Goal: Check status: Check status

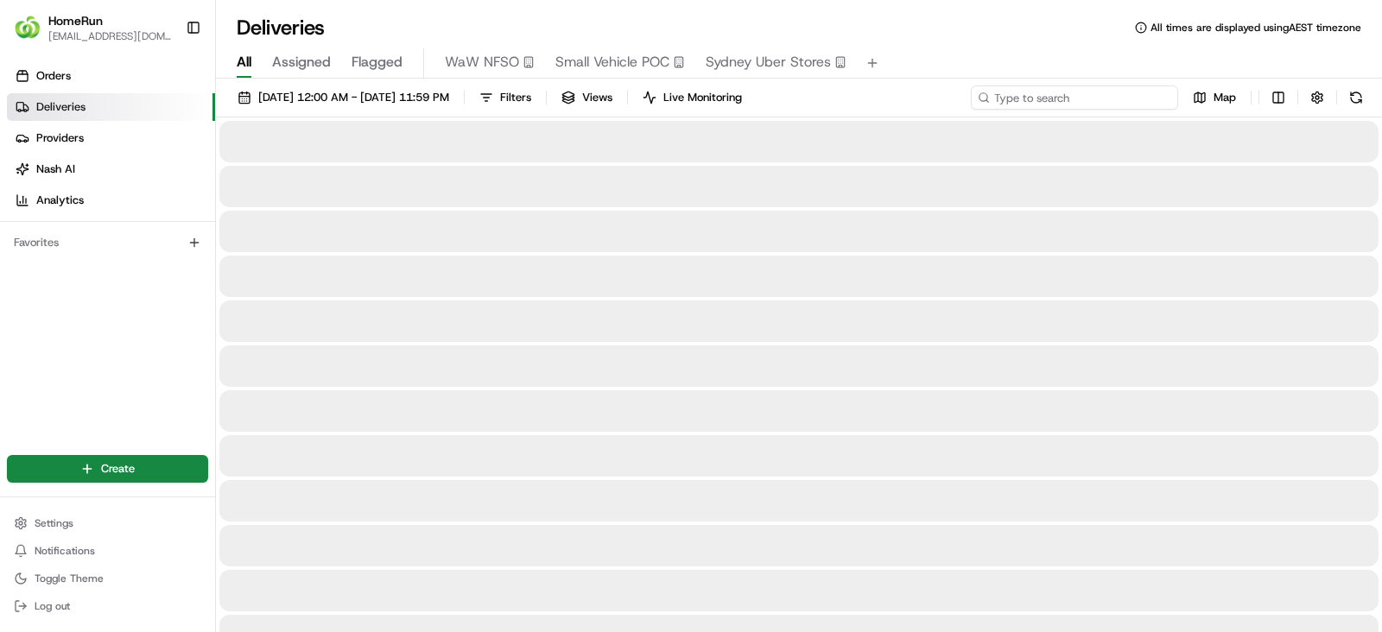
click at [1067, 100] on input at bounding box center [1074, 98] width 207 height 24
paste input "265937411"
type input "265937411"
click at [1080, 92] on input "265937411" at bounding box center [1074, 98] width 207 height 24
click at [1095, 97] on input "265937411" at bounding box center [1074, 98] width 207 height 24
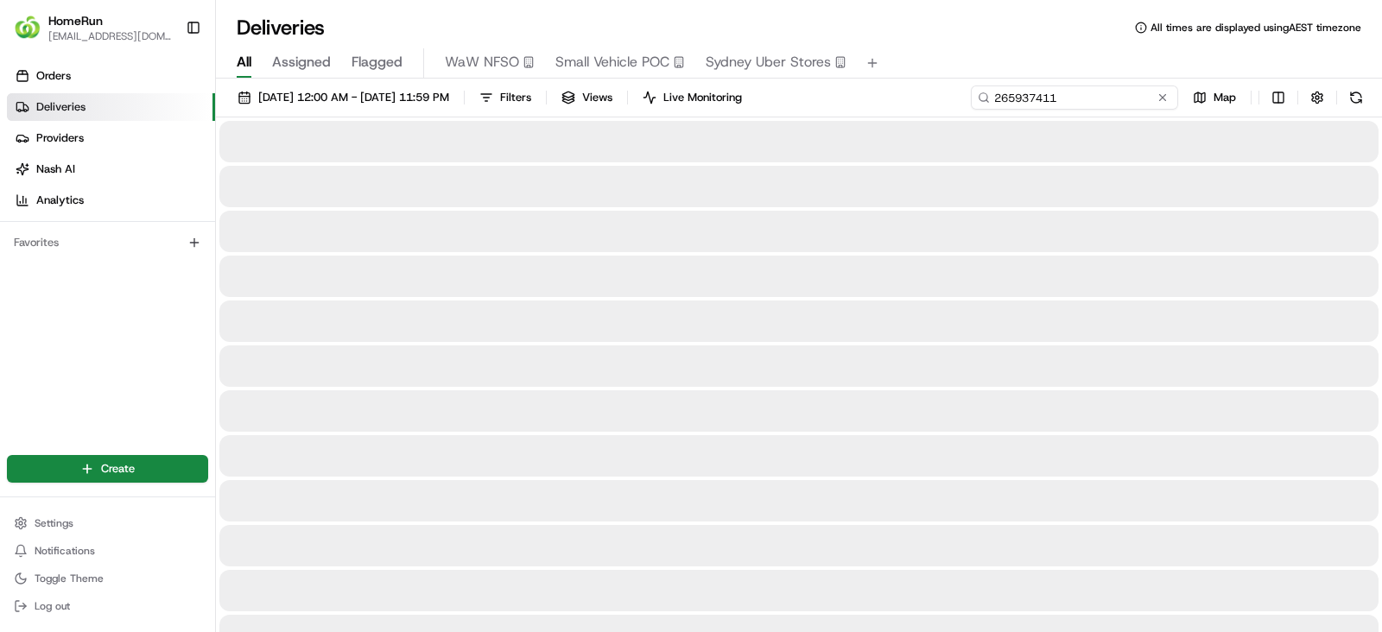
click at [1095, 97] on input "265937411" at bounding box center [1074, 98] width 207 height 24
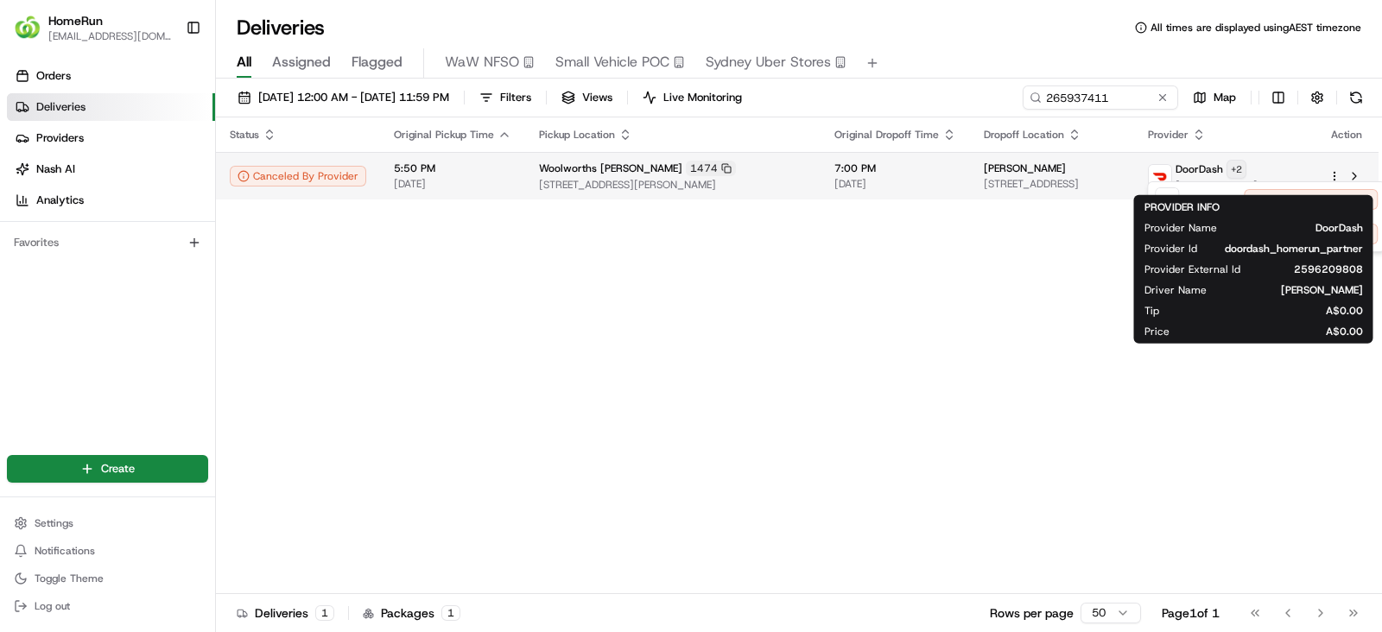
click at [1286, 168] on html "HomeRun jpimentel3@woolworths.com.au Toggle Sidebar Orders Deliveries Providers…" at bounding box center [691, 316] width 1382 height 632
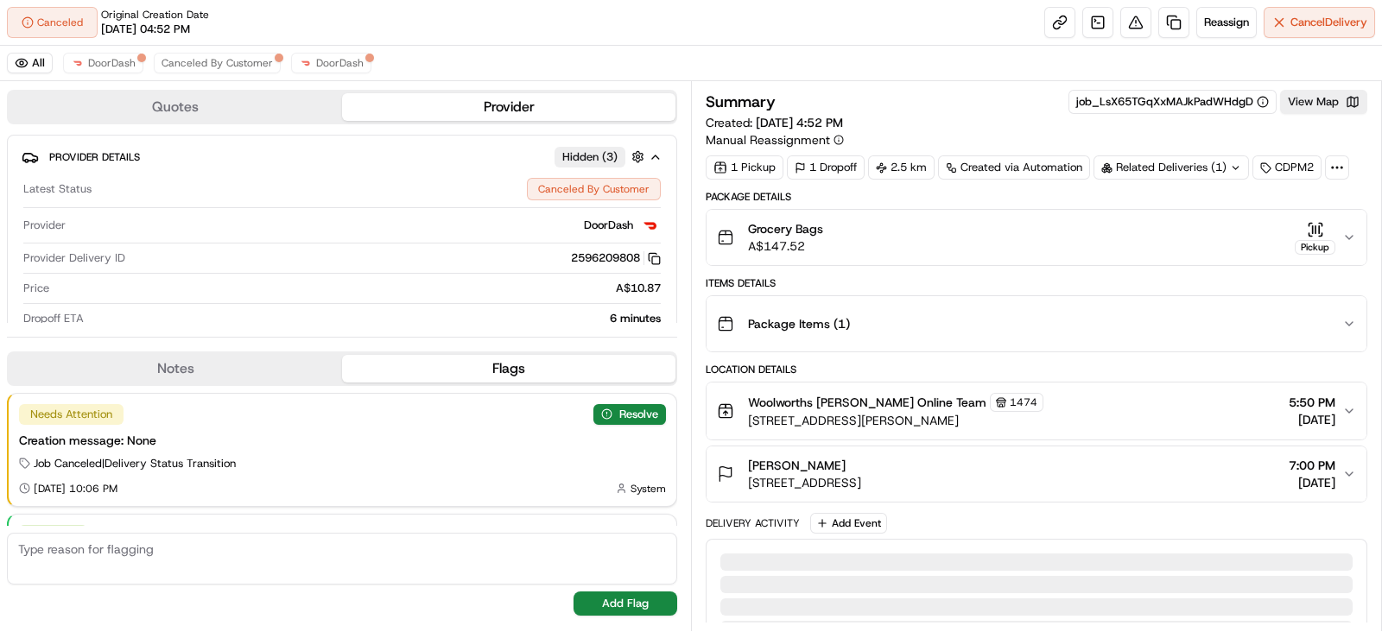
scroll to position [161, 0]
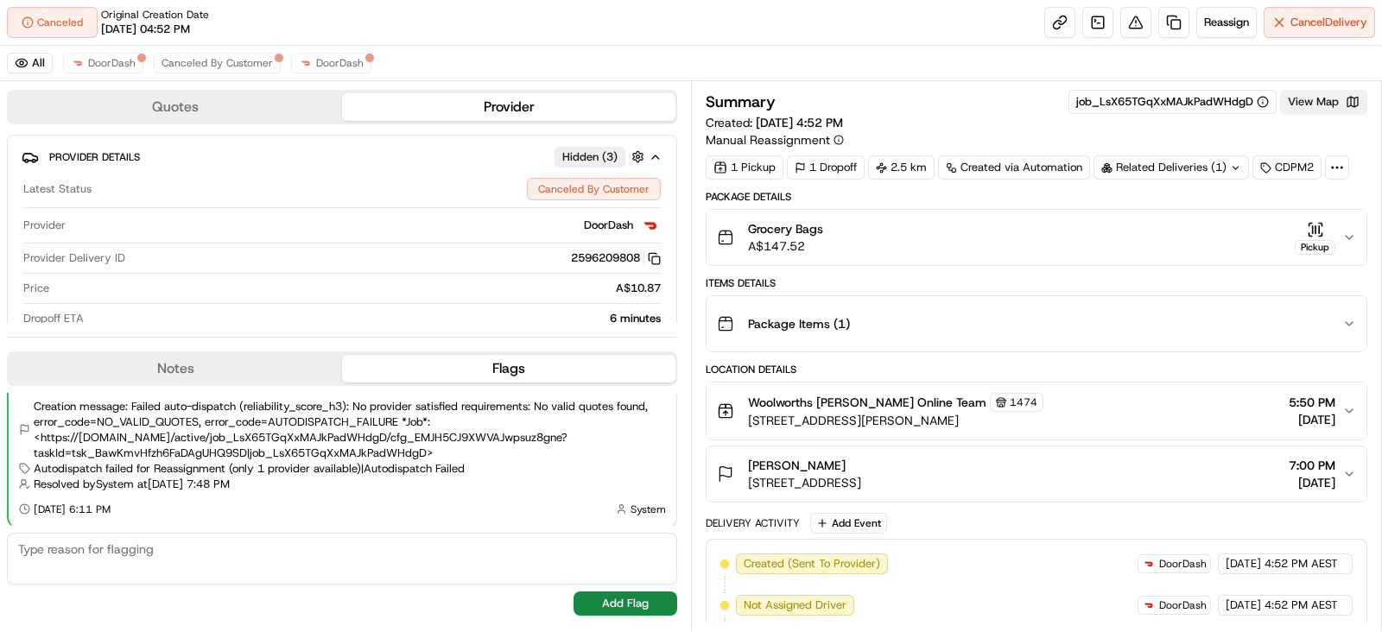
click at [1313, 108] on button "View Map" at bounding box center [1323, 102] width 87 height 24
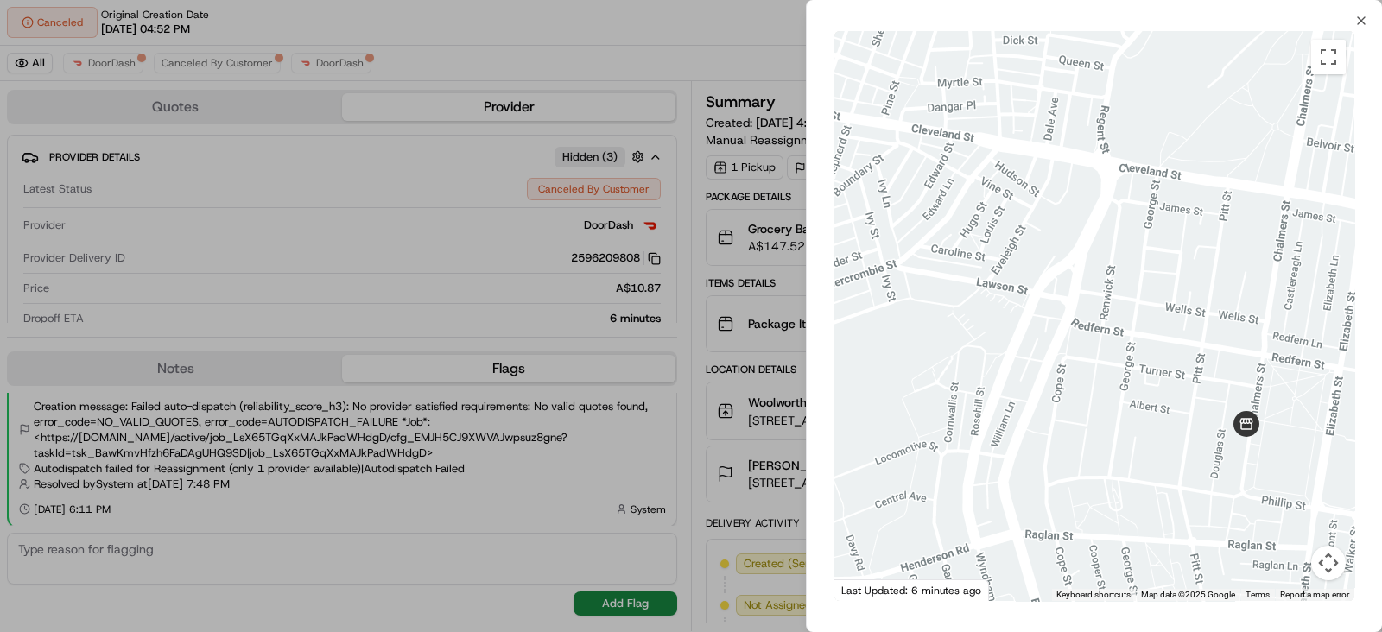
drag, startPoint x: 1112, startPoint y: 377, endPoint x: 1065, endPoint y: 472, distance: 106.2
click at [1069, 477] on div at bounding box center [1094, 316] width 520 height 570
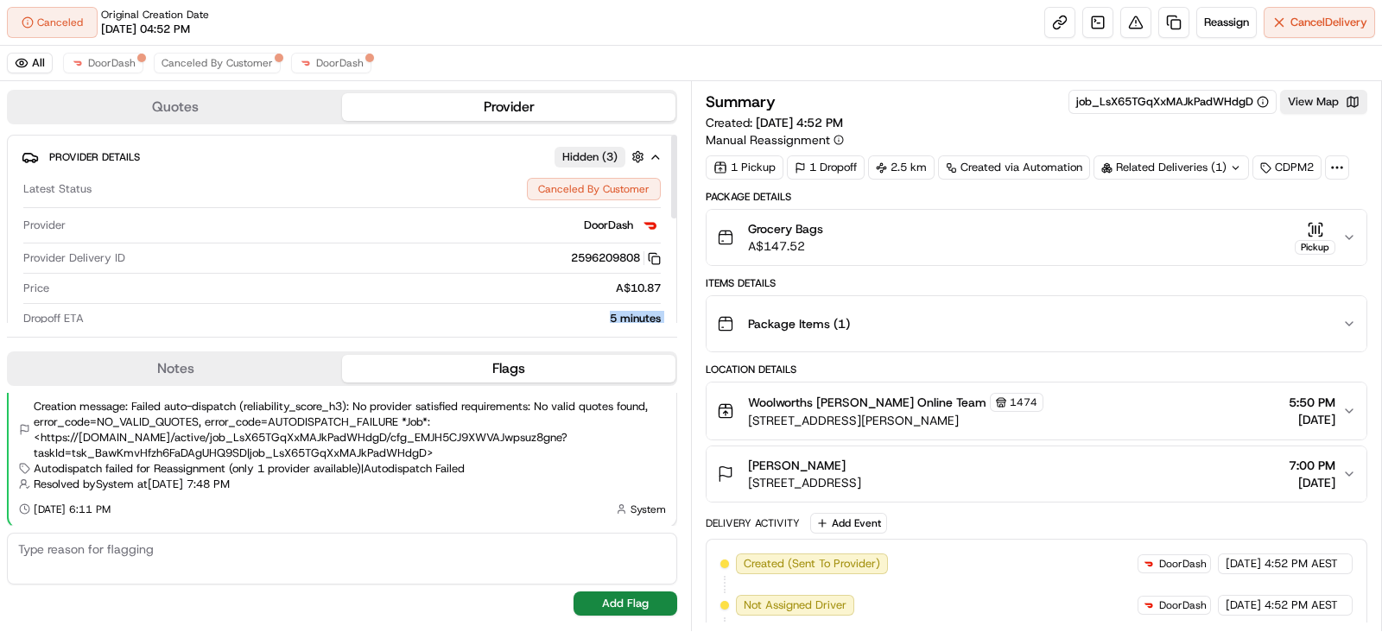
scroll to position [229, 0]
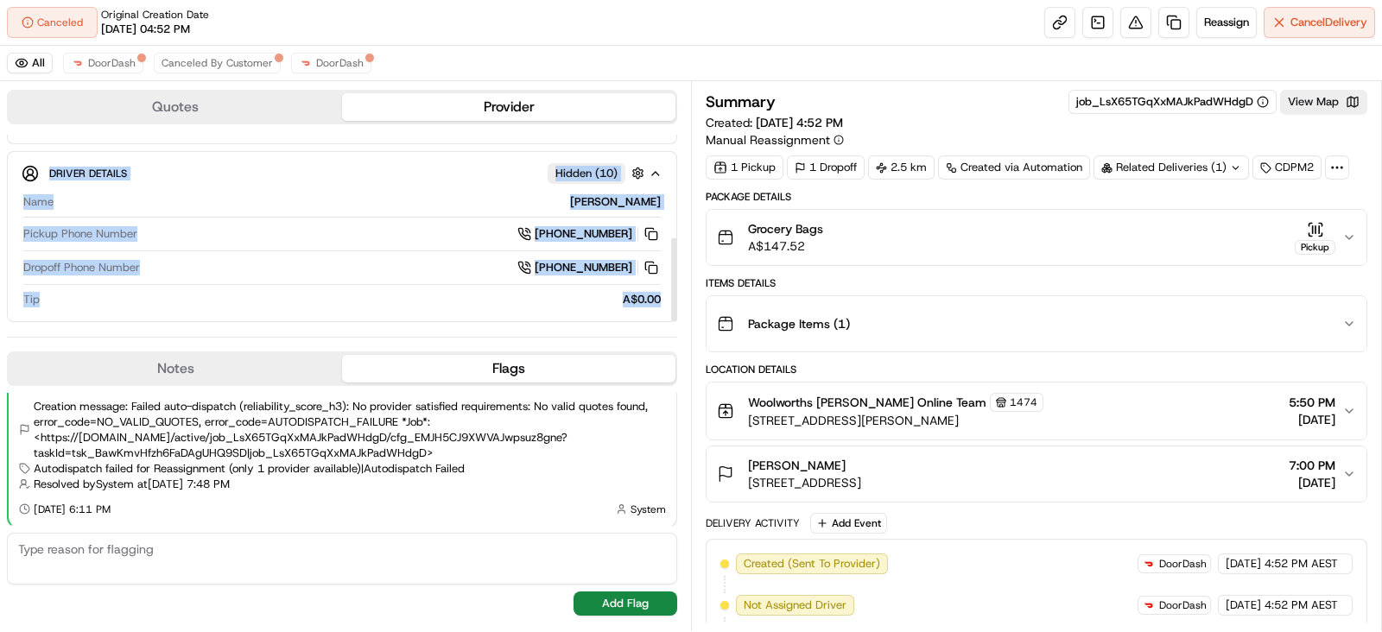
drag, startPoint x: 605, startPoint y: 313, endPoint x: 653, endPoint y: 323, distance: 49.5
click at [653, 323] on div "Quotes Provider Provider Details Hidden ( 3 ) Latest Status Canceled By Custome…" at bounding box center [345, 356] width 691 height 550
click at [1341, 93] on button "View Map" at bounding box center [1323, 102] width 87 height 24
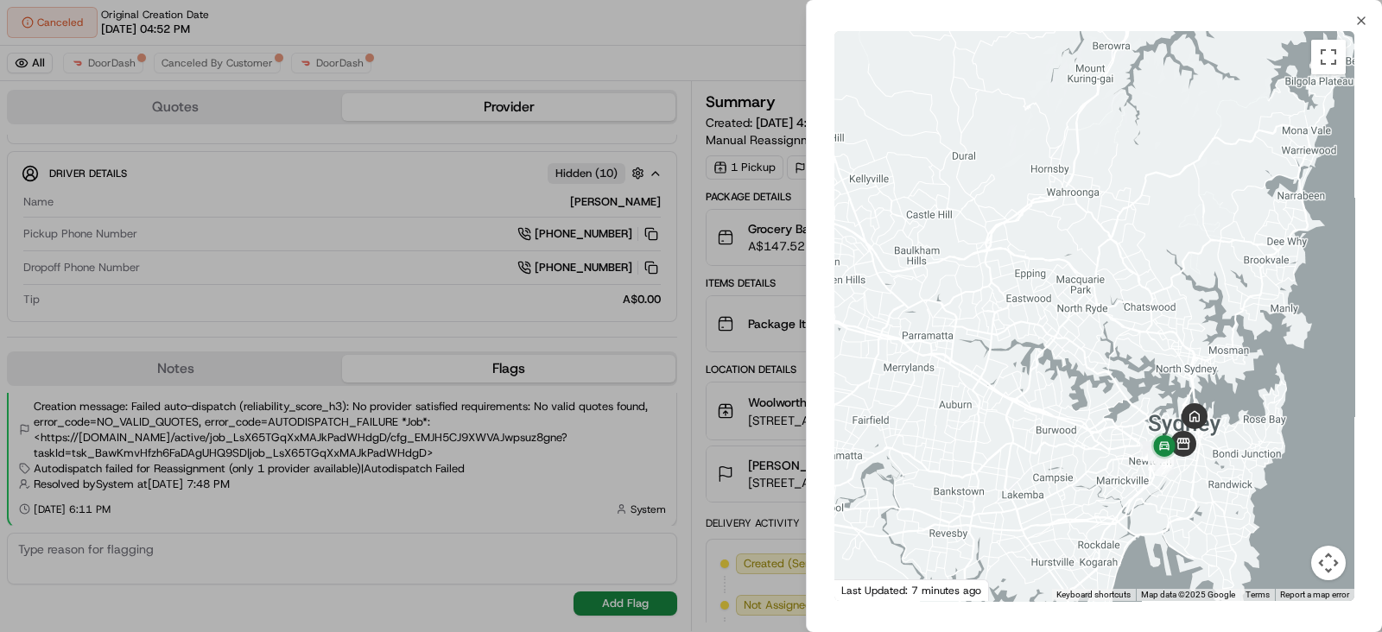
click at [587, 437] on div at bounding box center [691, 316] width 1382 height 632
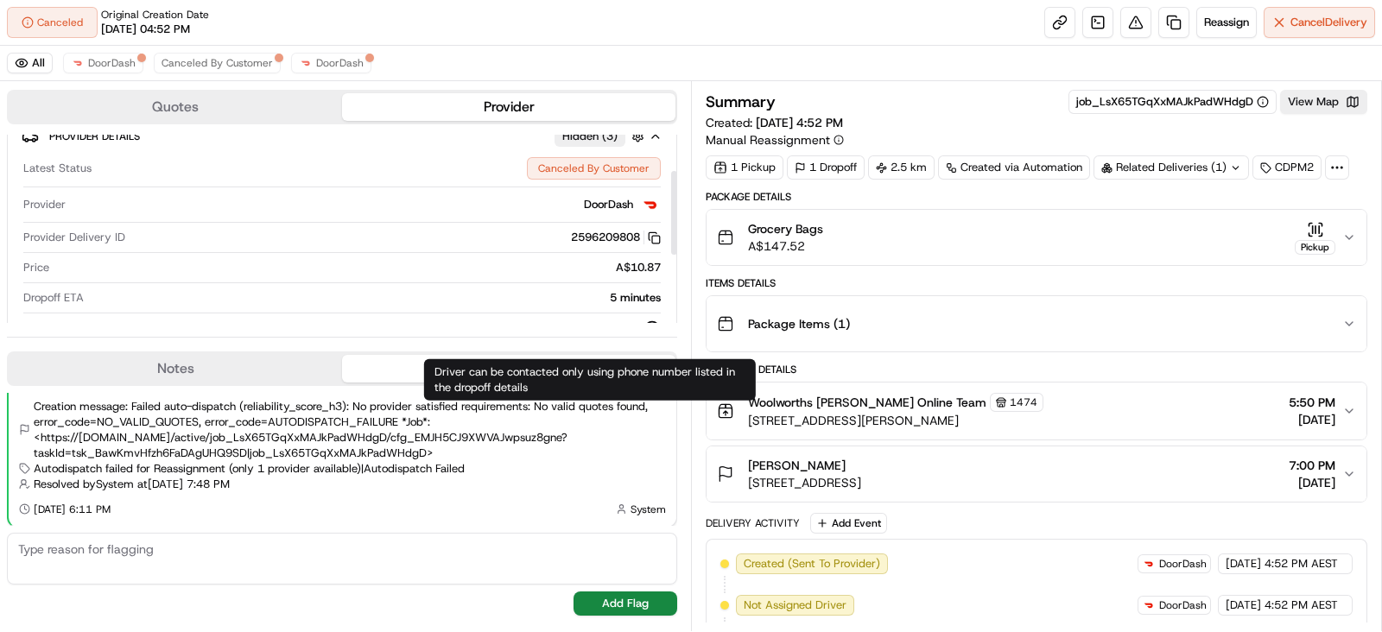
scroll to position [0, 0]
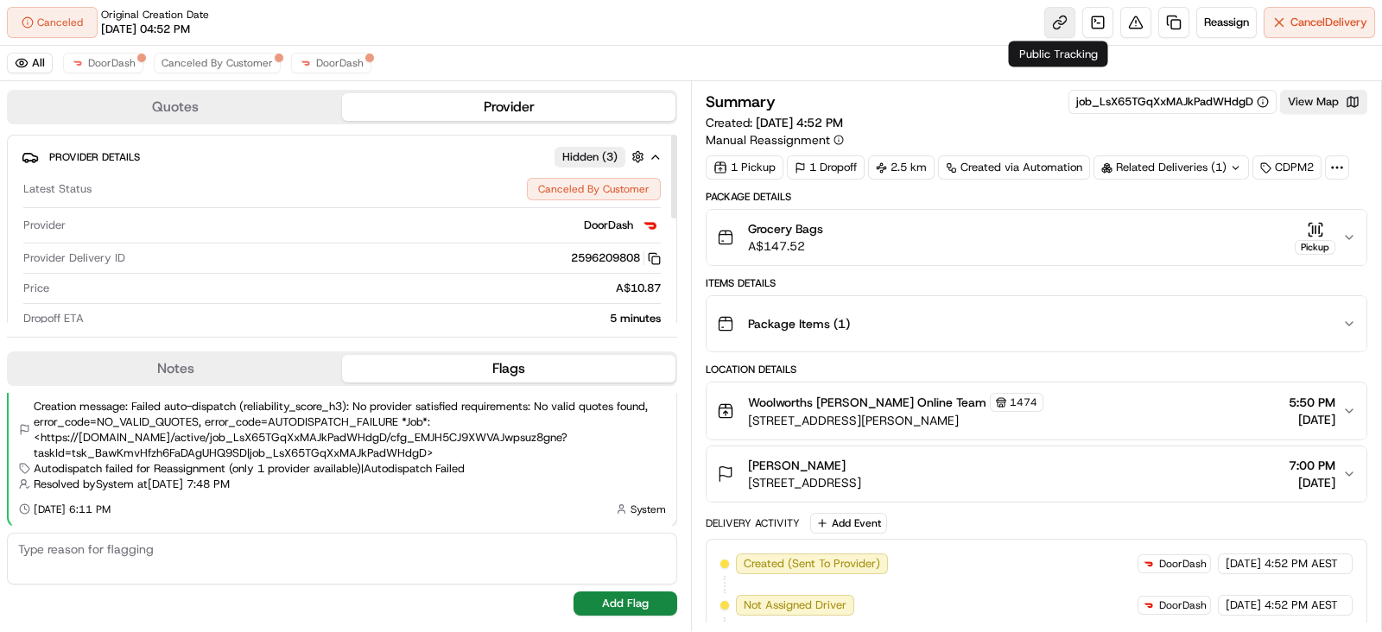
click at [1048, 21] on link at bounding box center [1059, 22] width 31 height 31
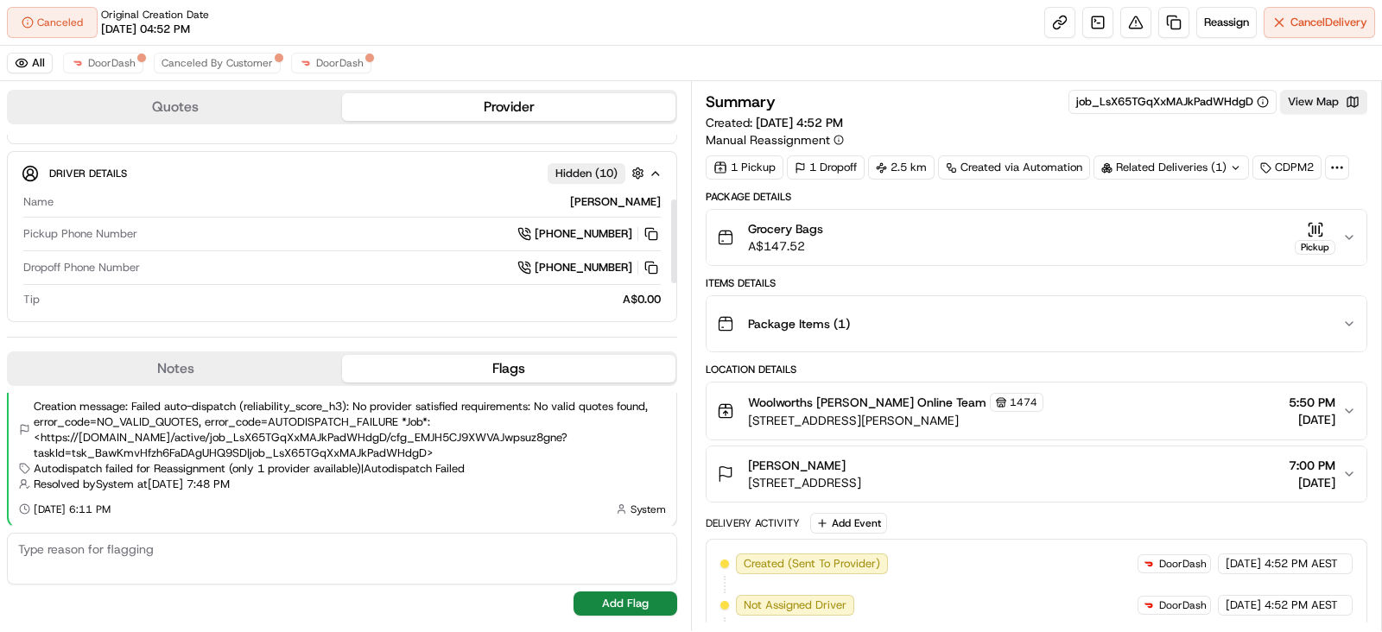
scroll to position [13, 0]
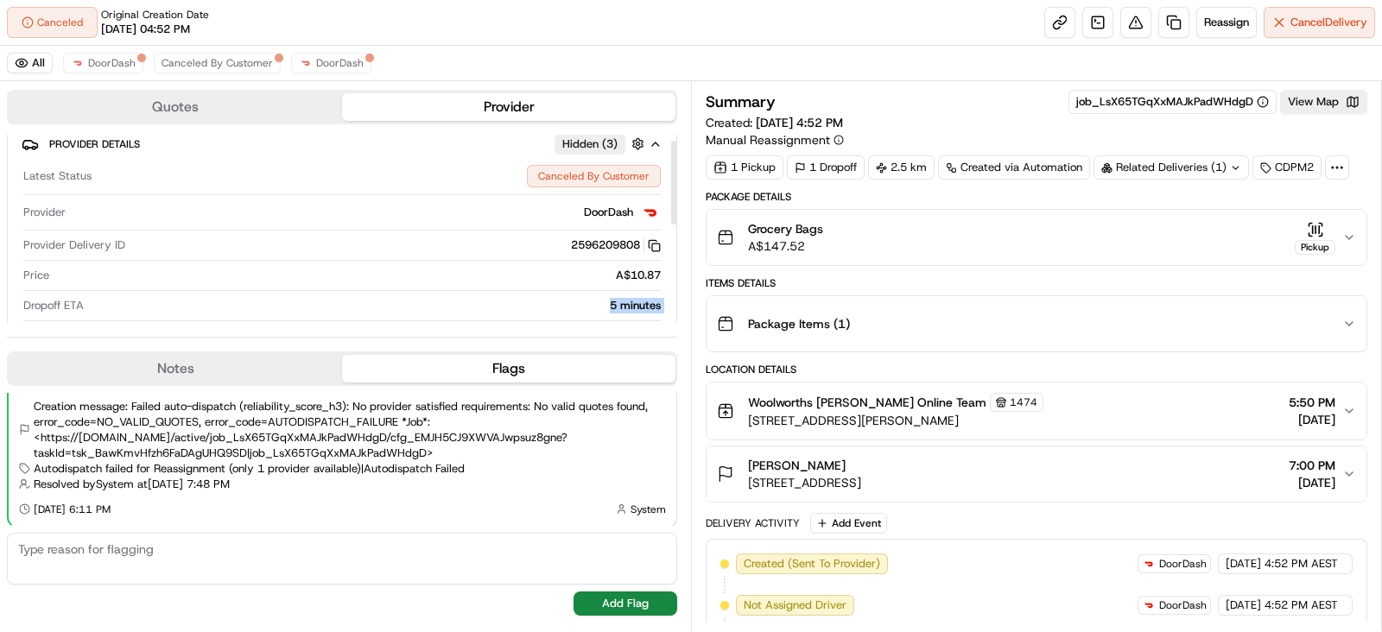
copy div "5 minutes Customer Support Driver Details Hidden ( 10 ) Name Adil Q. Pickup Pho…"
drag, startPoint x: 600, startPoint y: 304, endPoint x: 677, endPoint y: 297, distance: 77.2
click at [677, 297] on div "Quotes Provider Provider Details Hidden ( 3 ) Latest Status Canceled By Custome…" at bounding box center [345, 356] width 691 height 550
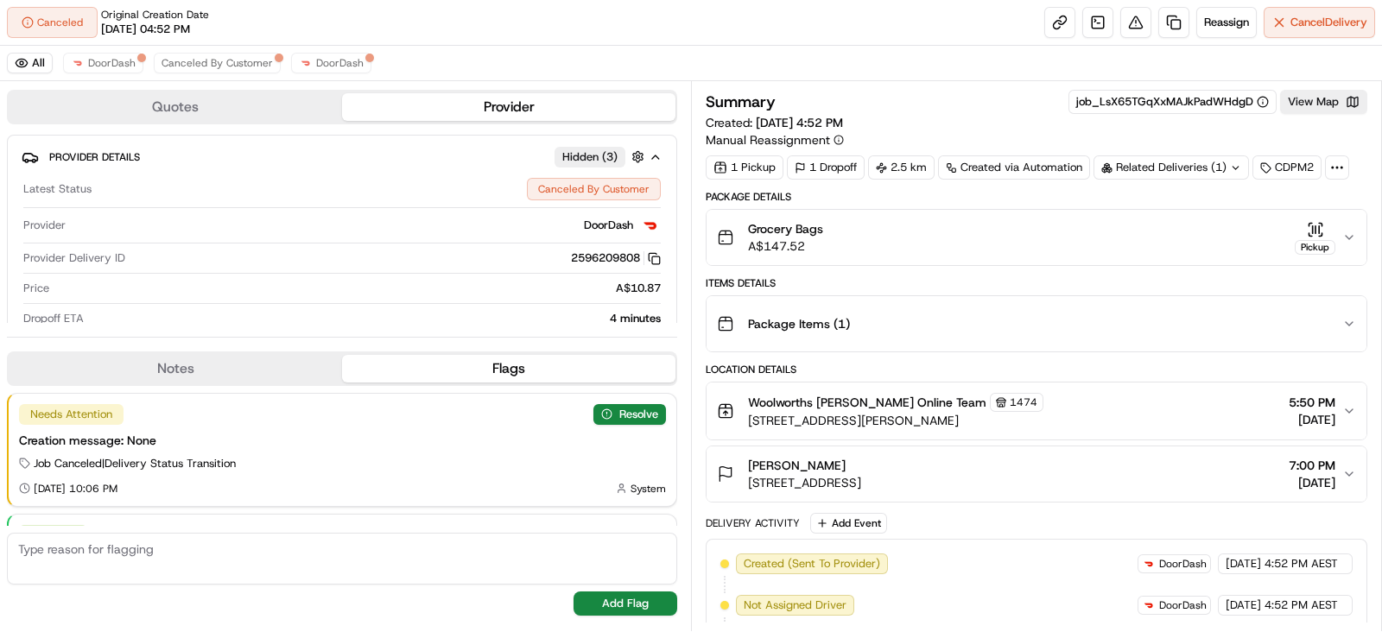
scroll to position [161, 0]
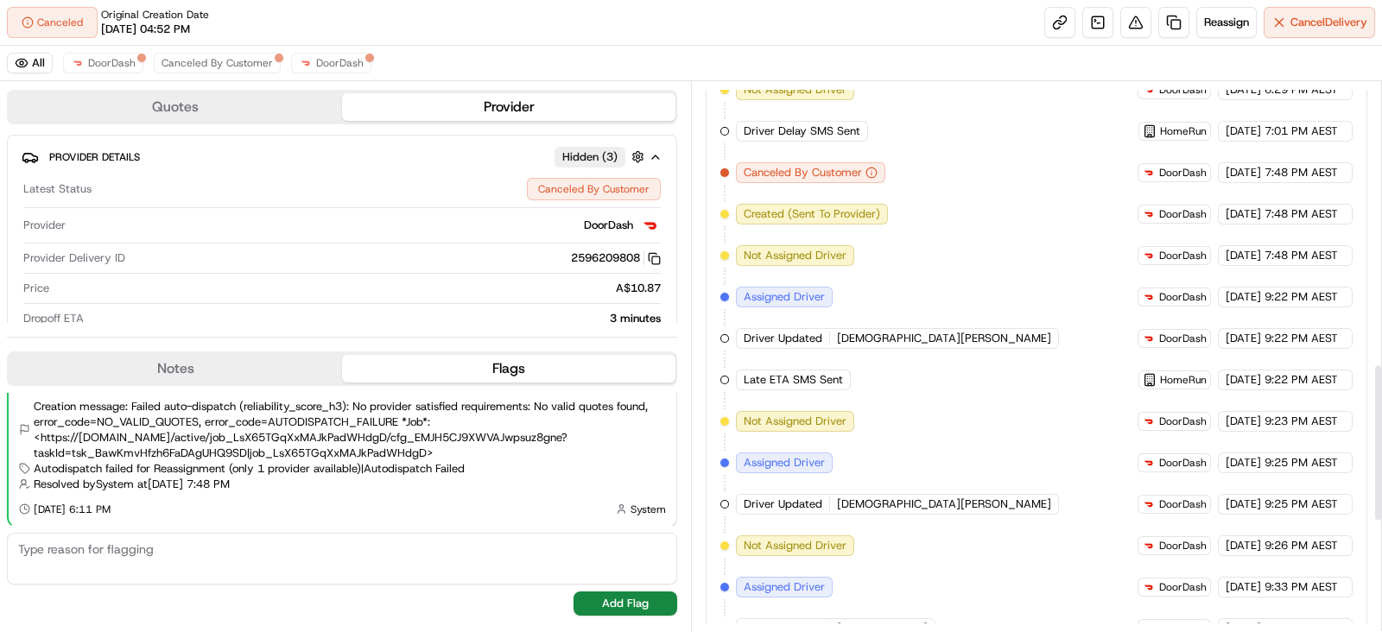
scroll to position [1362, 0]
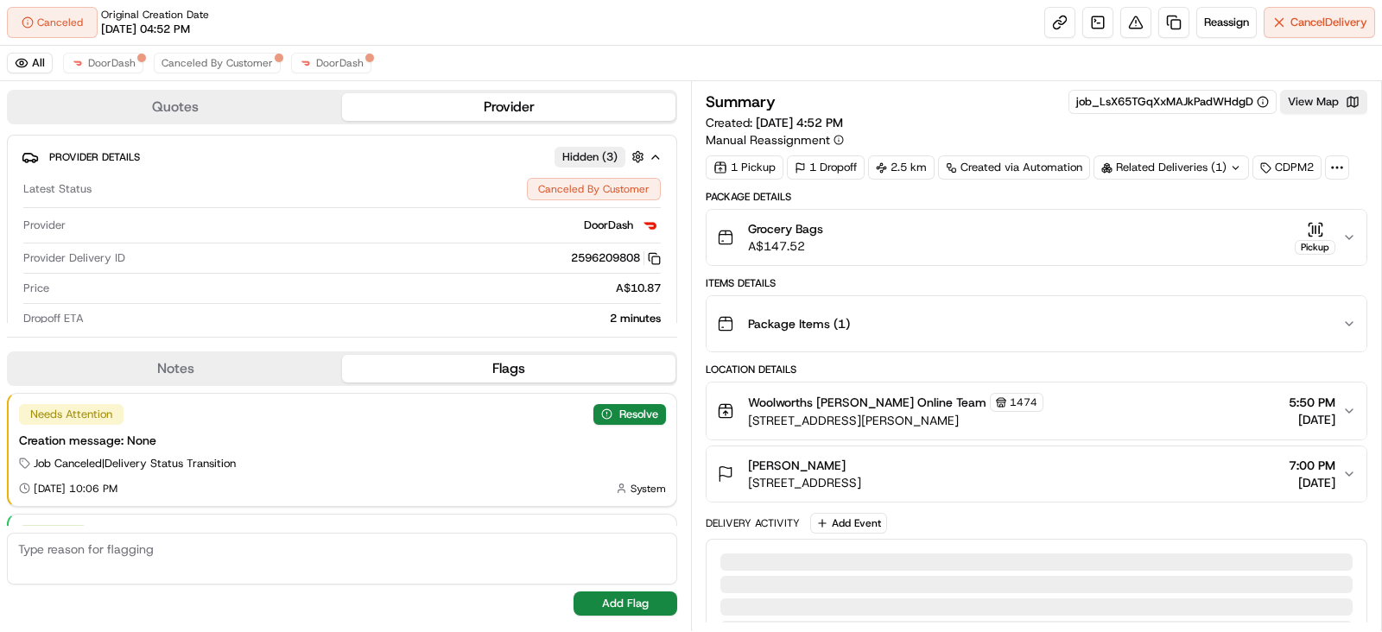
scroll to position [161, 0]
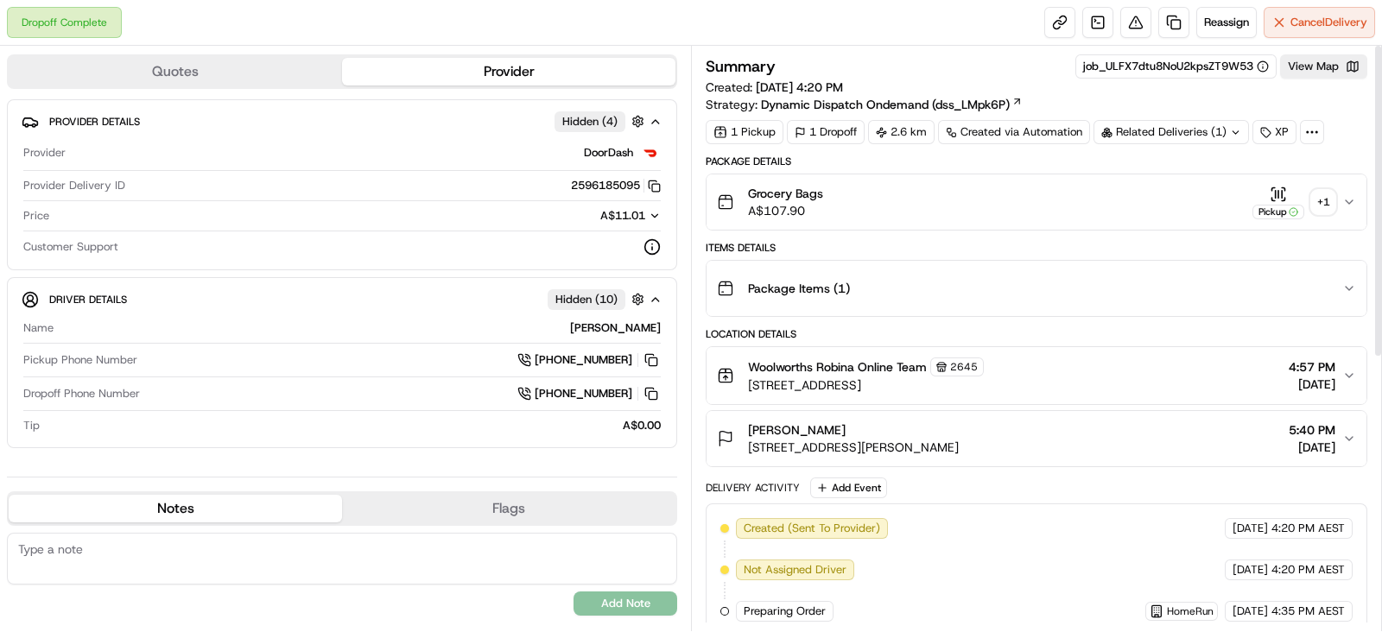
click at [1334, 210] on button "Pickup + 1" at bounding box center [1293, 203] width 83 height 34
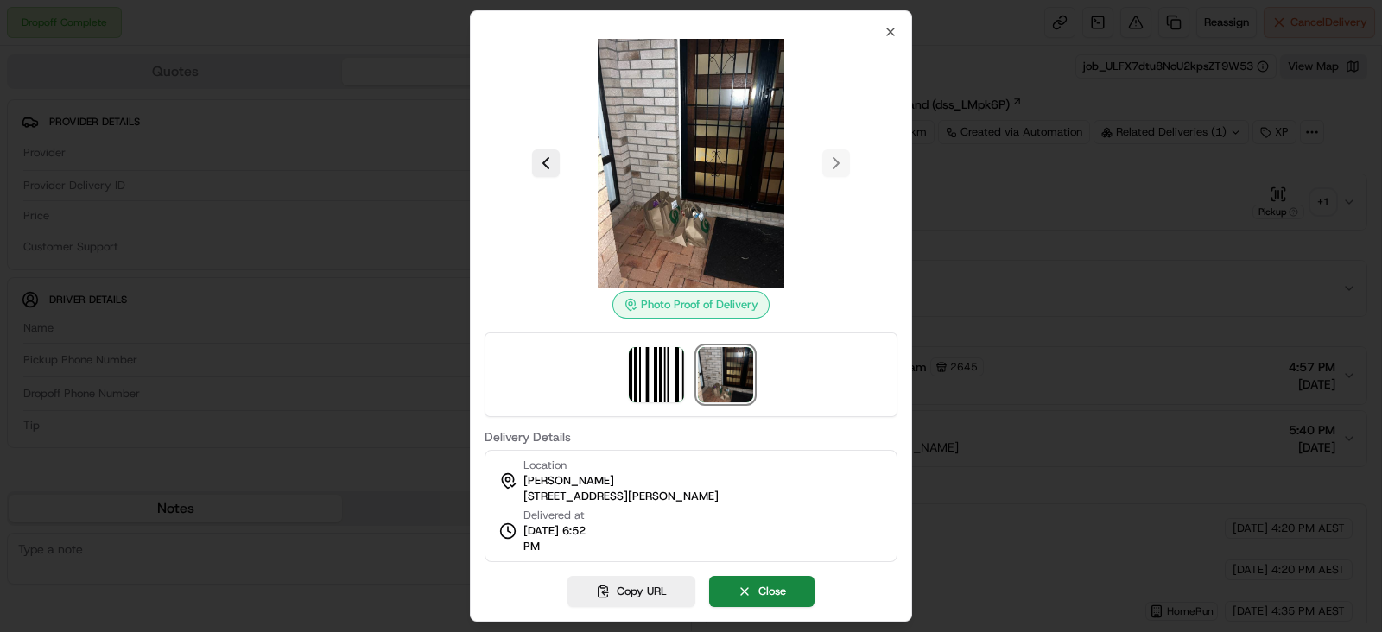
copy span "6:52 PM"
drag, startPoint x: 517, startPoint y: 546, endPoint x: 572, endPoint y: 548, distance: 54.5
click at [572, 548] on div "Delivered at [DATE] 6:52 PM" at bounding box center [551, 531] width 104 height 47
